Goal: Task Accomplishment & Management: Manage account settings

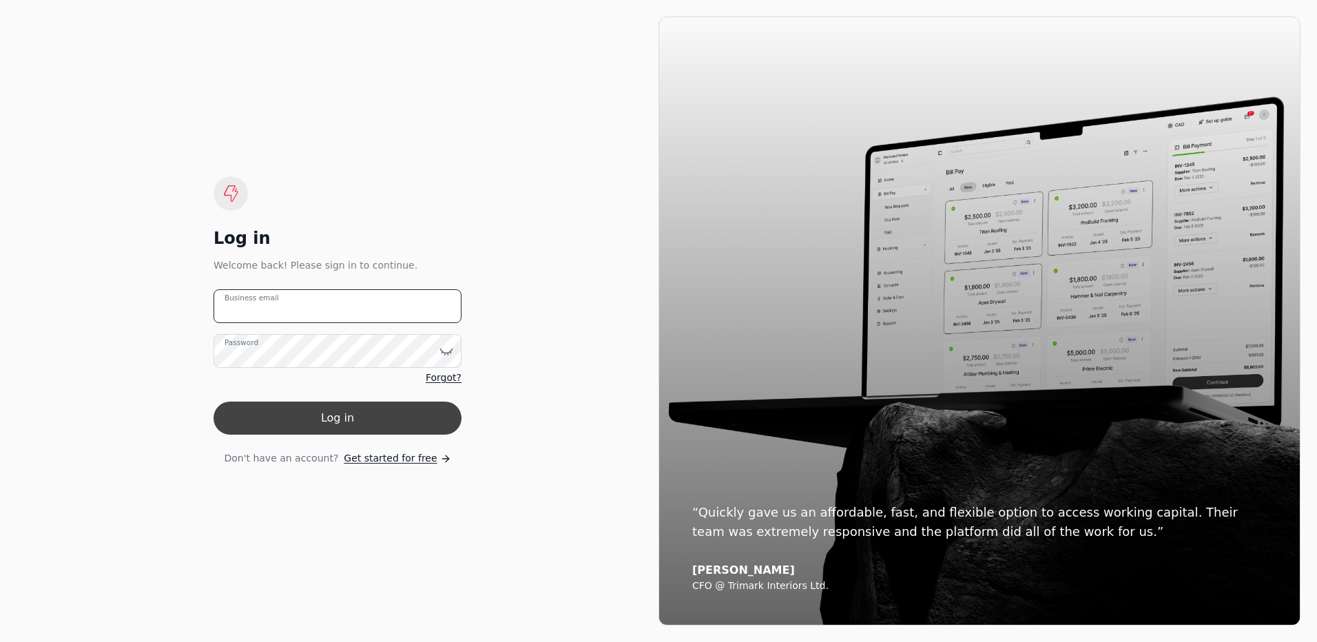
type email "[EMAIL_ADDRESS][DOMAIN_NAME]"
click at [380, 415] on button "Log in" at bounding box center [337, 417] width 248 height 33
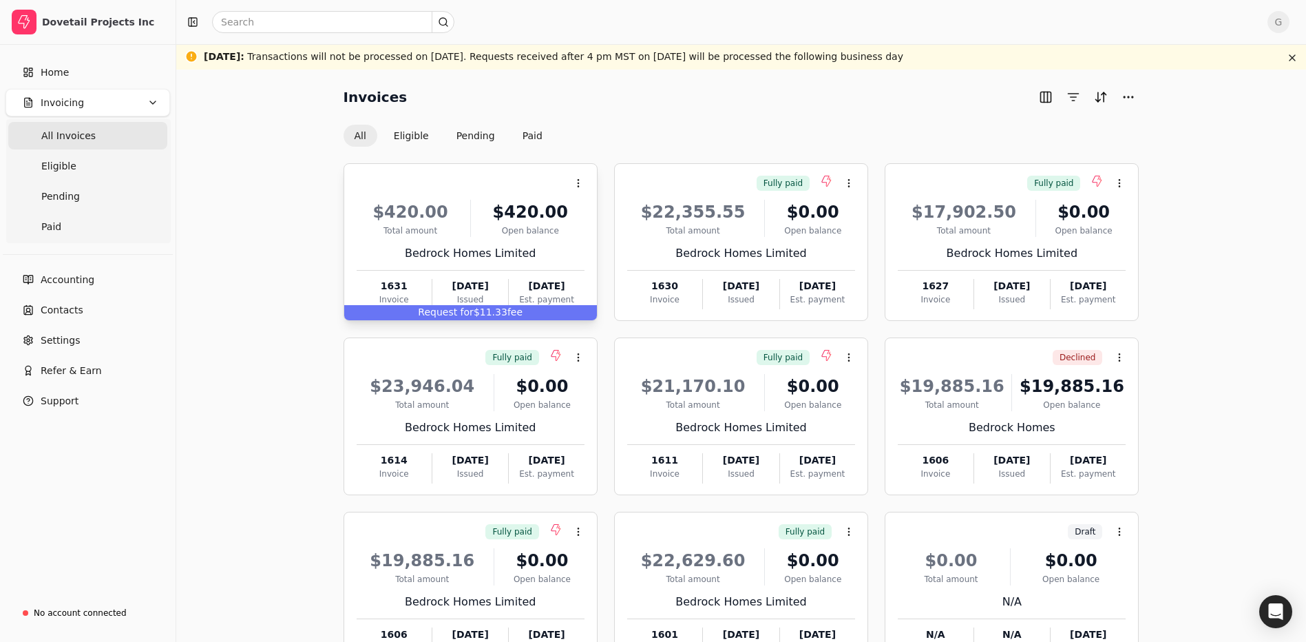
click at [469, 313] on span "Request for" at bounding box center [446, 311] width 56 height 11
click at [474, 311] on span "Request for" at bounding box center [446, 311] width 56 height 11
click at [455, 313] on span "Request for" at bounding box center [446, 311] width 56 height 11
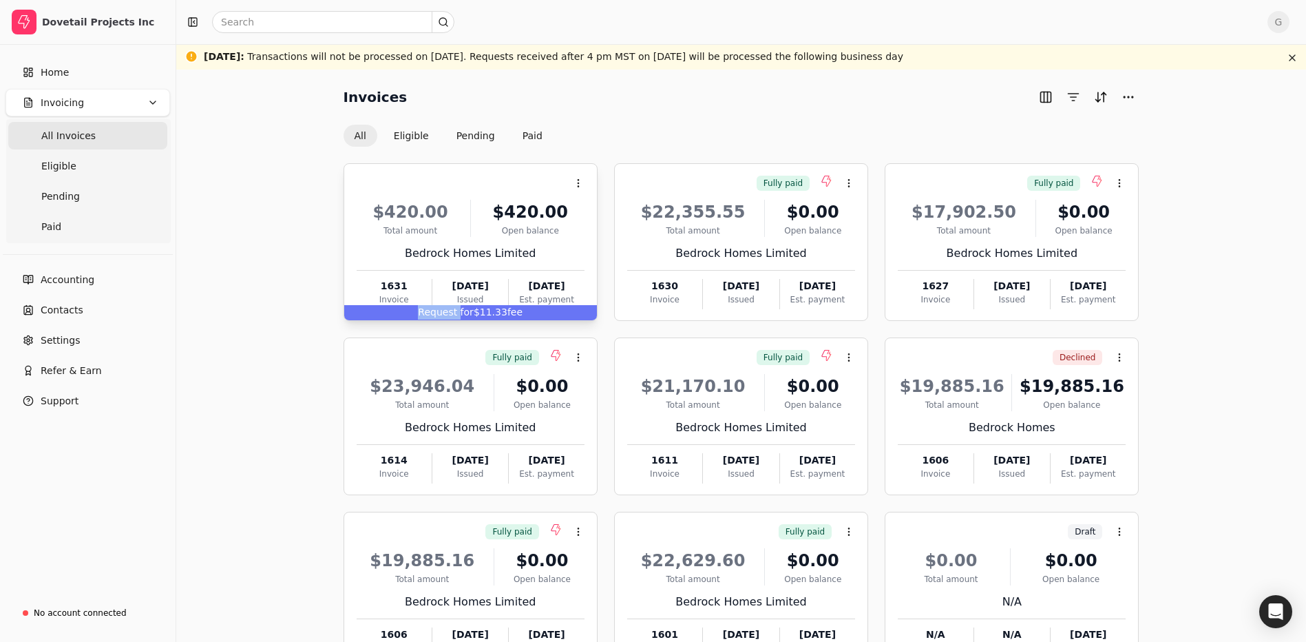
drag, startPoint x: 455, startPoint y: 313, endPoint x: 437, endPoint y: 313, distance: 18.6
click at [437, 313] on span "Request for" at bounding box center [446, 311] width 56 height 11
drag, startPoint x: 437, startPoint y: 313, endPoint x: 612, endPoint y: 151, distance: 238.3
click at [612, 151] on div "Context Menu Button $420.00 Total amount $420.00 Open balance Bedrock Homes Lim…" at bounding box center [742, 438] width 796 height 583
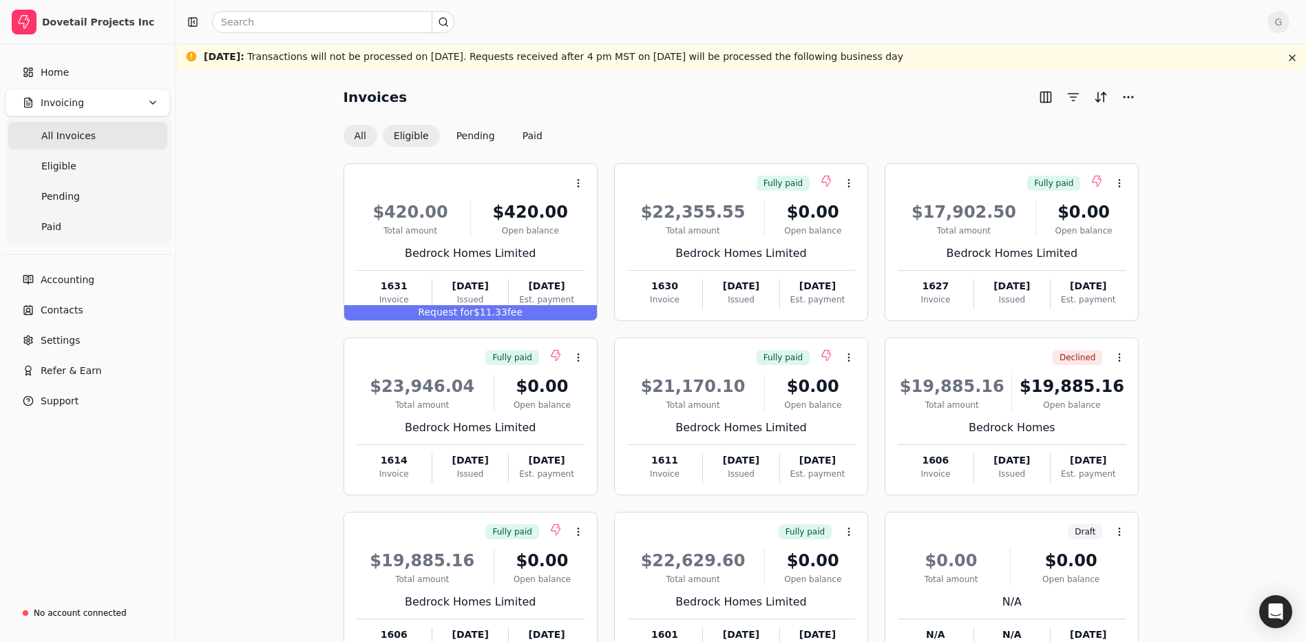
click at [418, 139] on button "Eligible" at bounding box center [411, 136] width 57 height 22
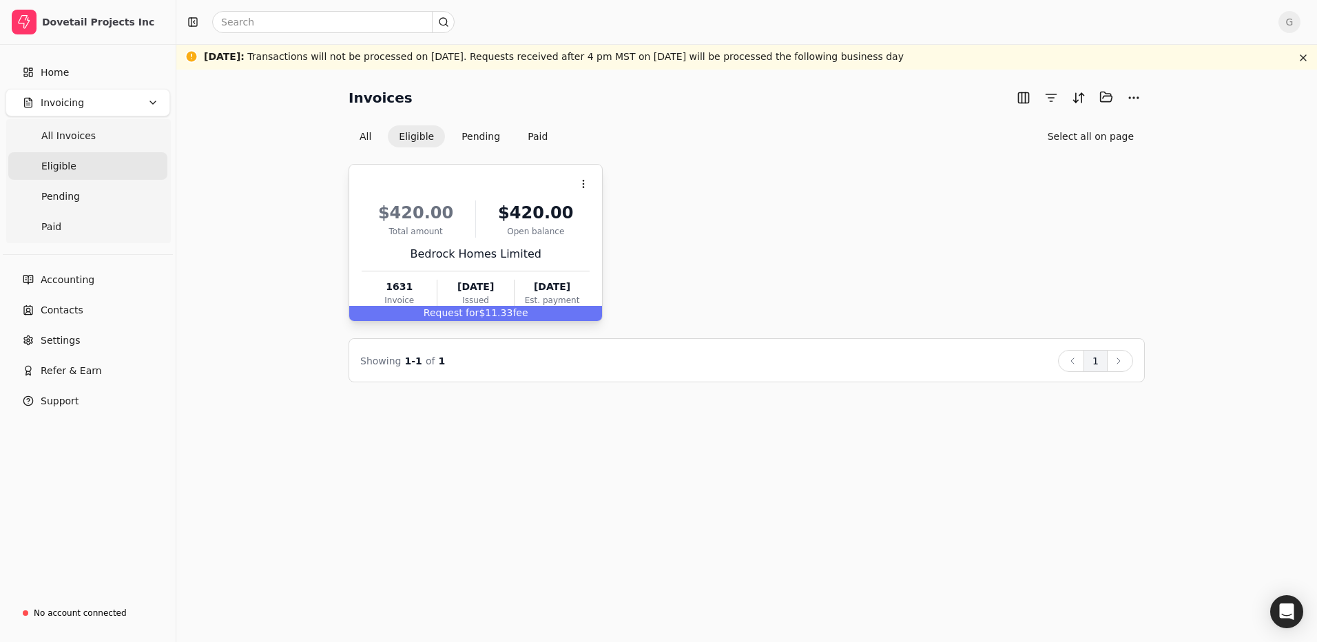
click at [401, 313] on div "Request for $11.33 fee" at bounding box center [475, 313] width 253 height 15
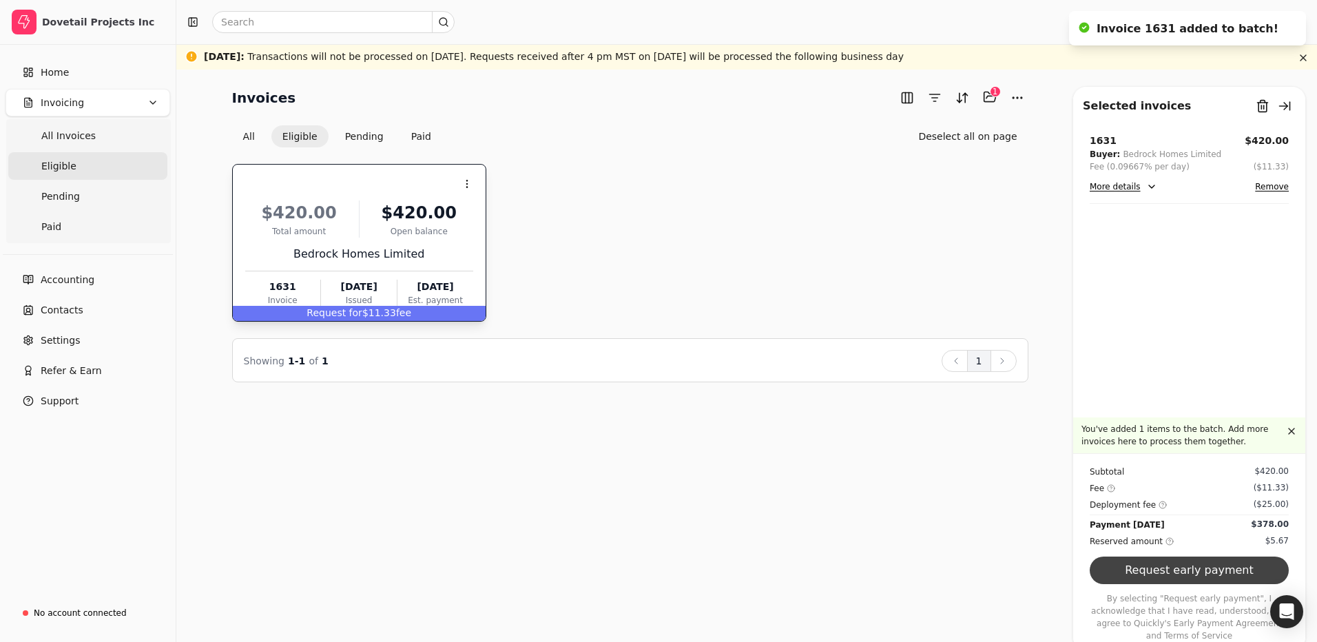
click at [1156, 584] on button "Request early payment" at bounding box center [1188, 570] width 199 height 28
